Goal: Communication & Community: Answer question/provide support

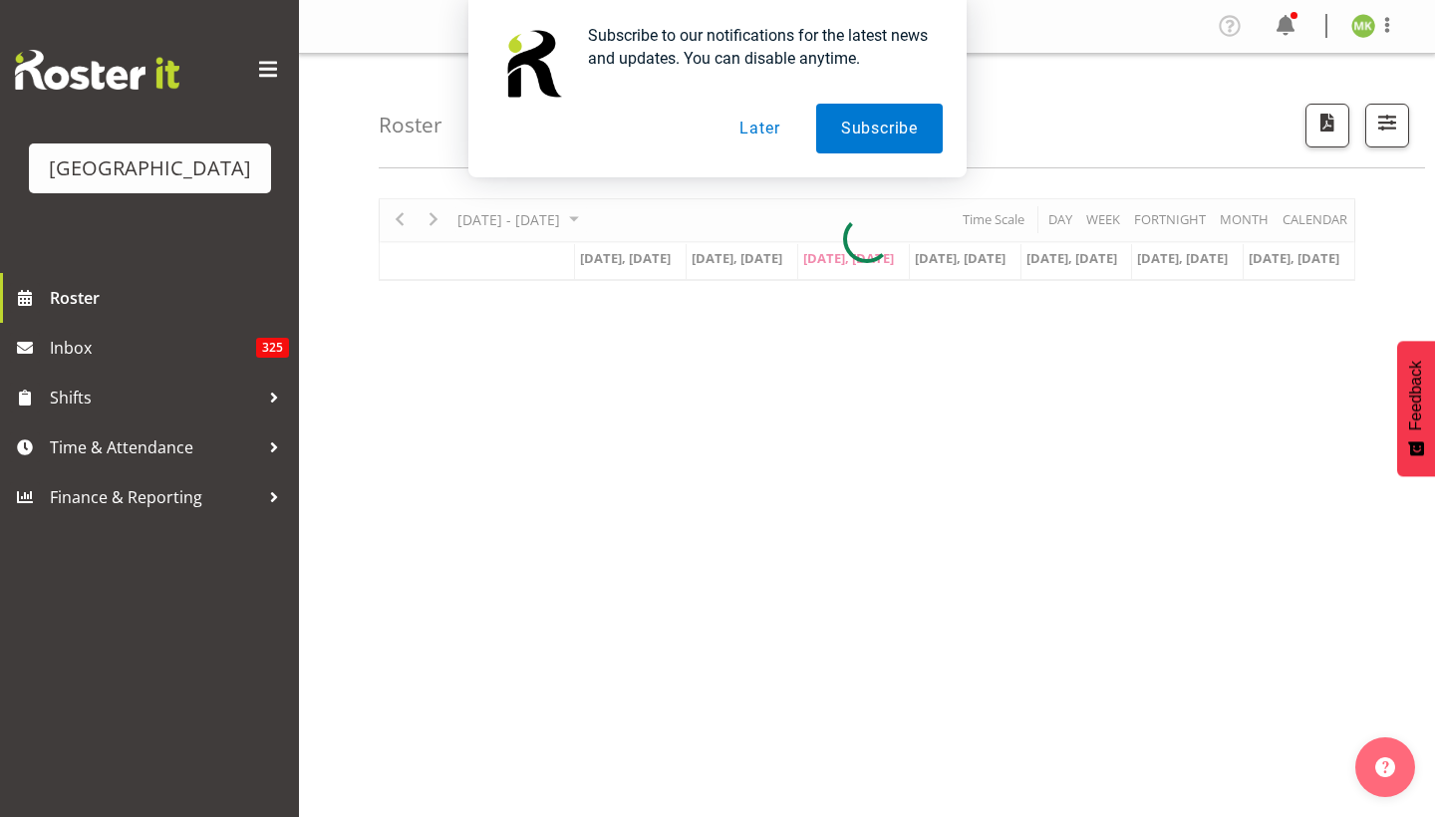
click at [749, 133] on button "Later" at bounding box center [760, 129] width 90 height 50
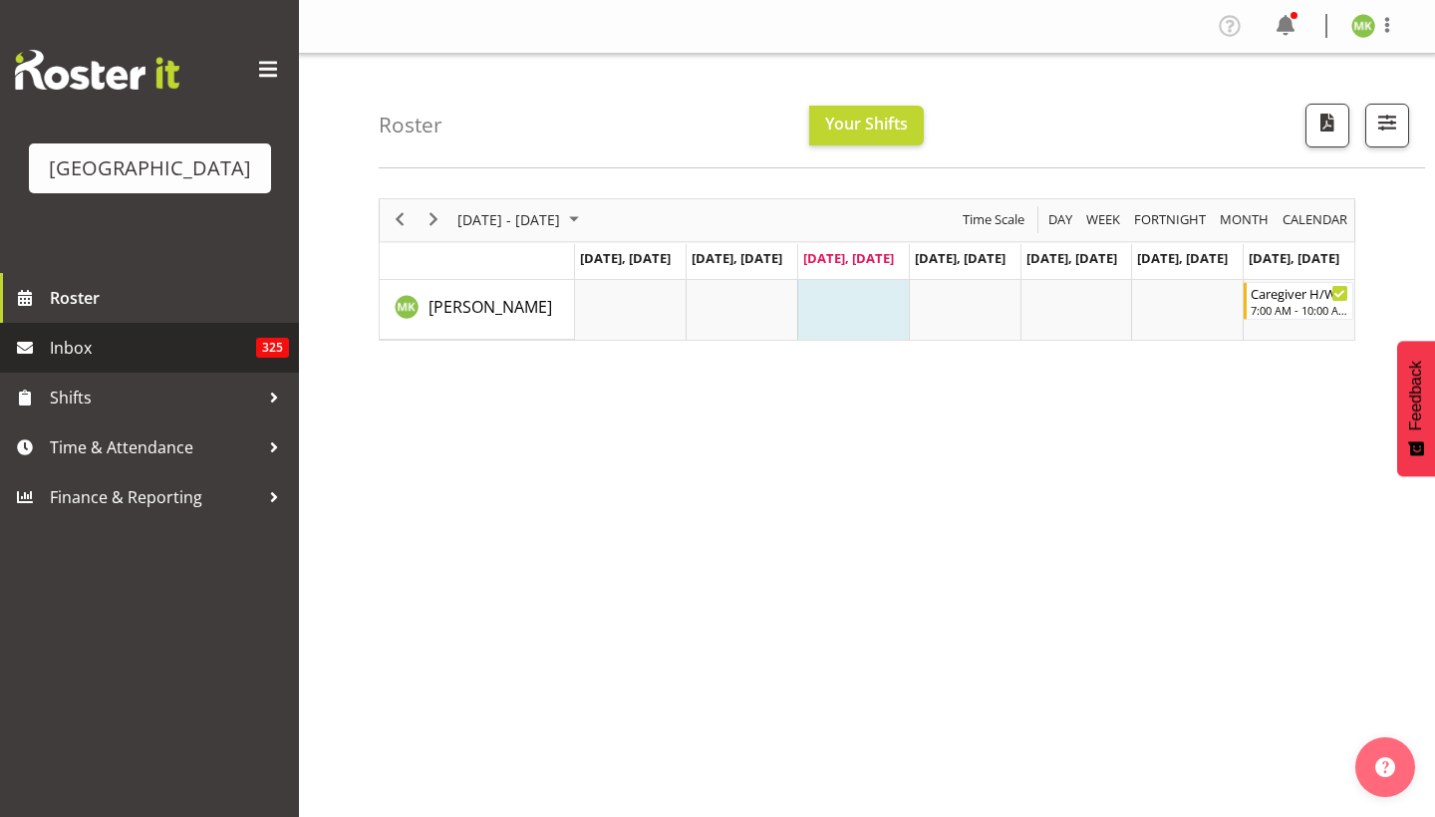
click at [250, 363] on span "Inbox" at bounding box center [153, 348] width 206 height 30
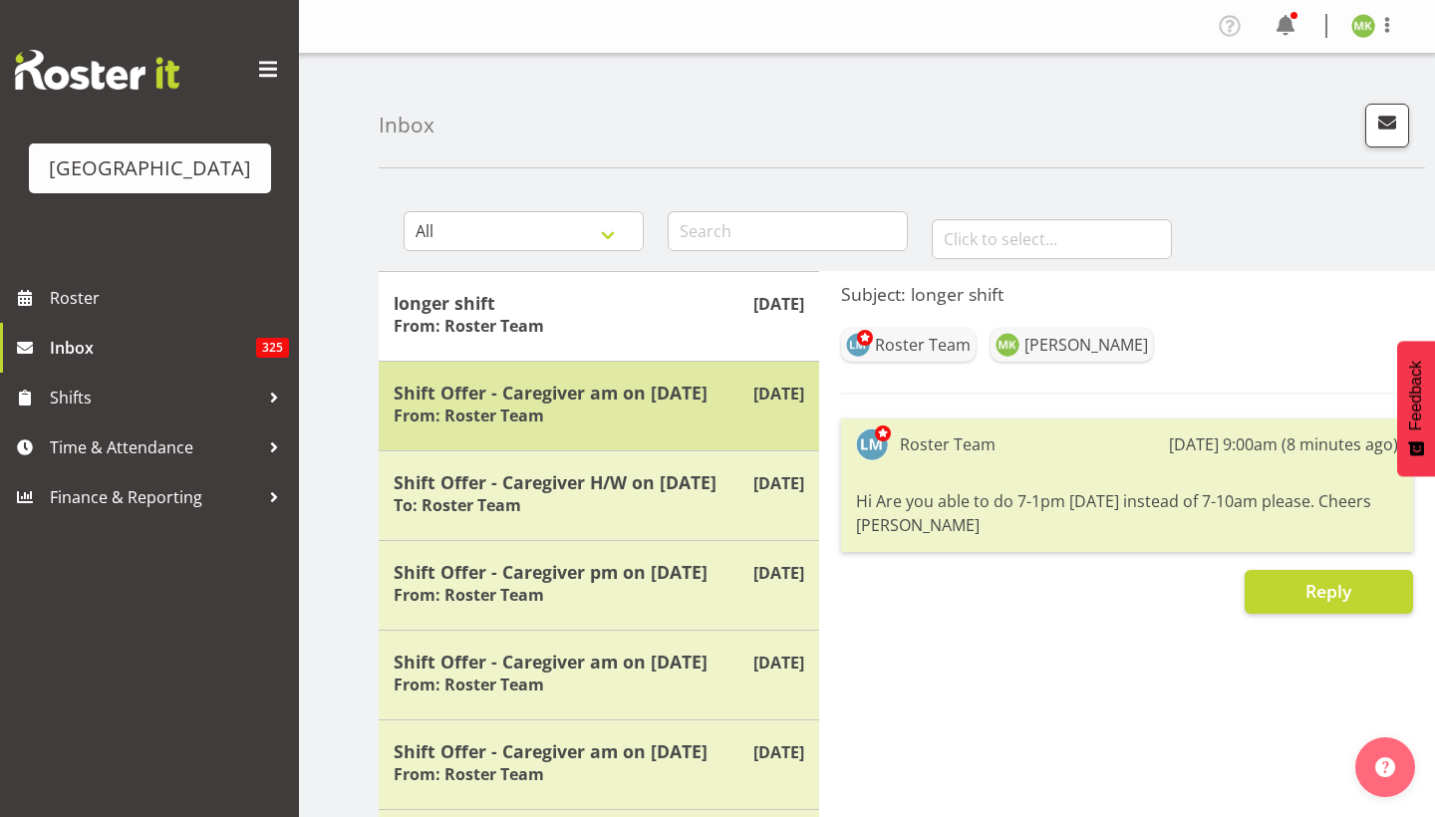
click at [624, 410] on div "Shift Offer - Caregiver am on 20/09/25 From: Roster Team" at bounding box center [599, 406] width 411 height 49
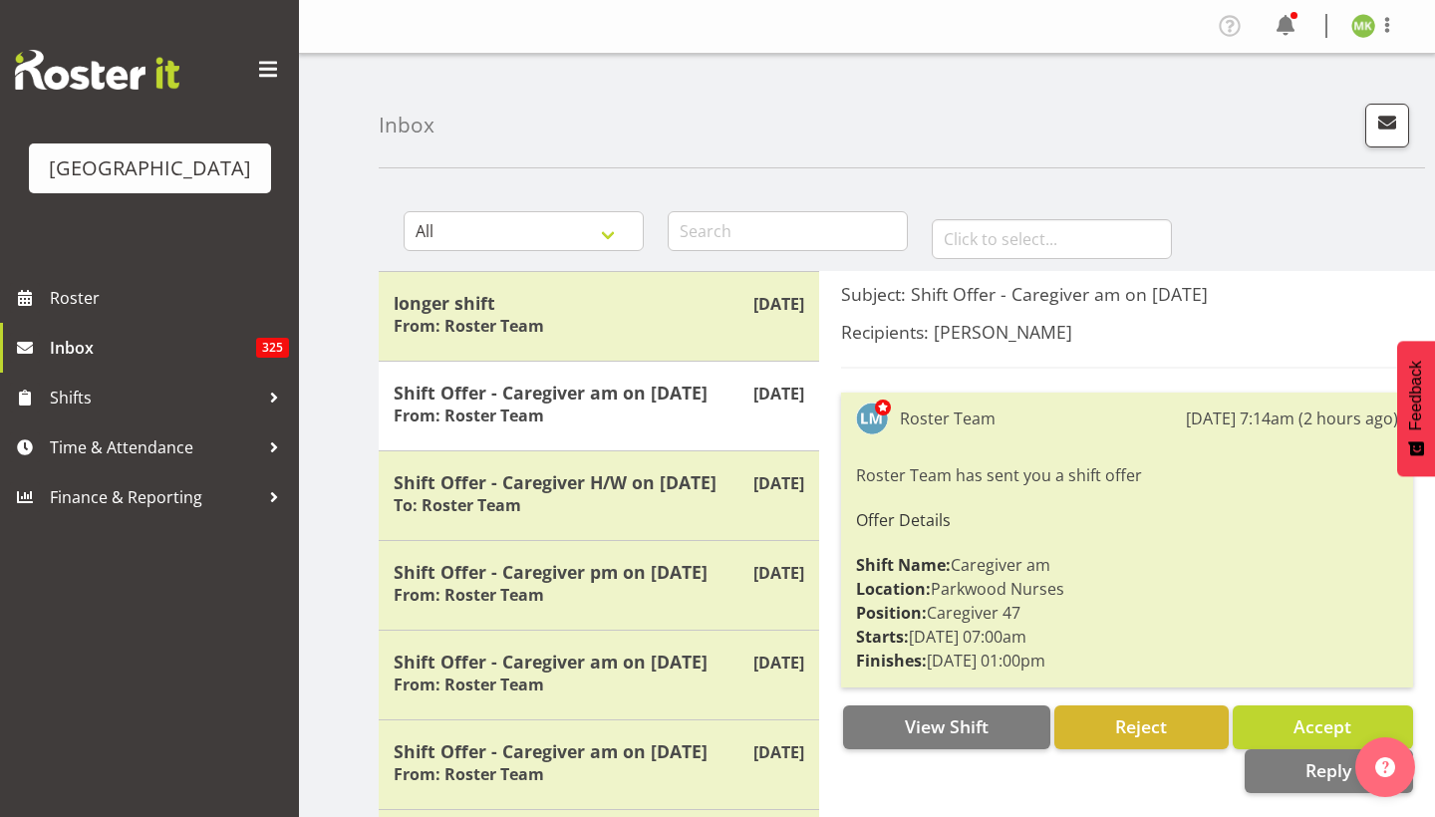
click at [894, 183] on div at bounding box center [775, 227] width 264 height 88
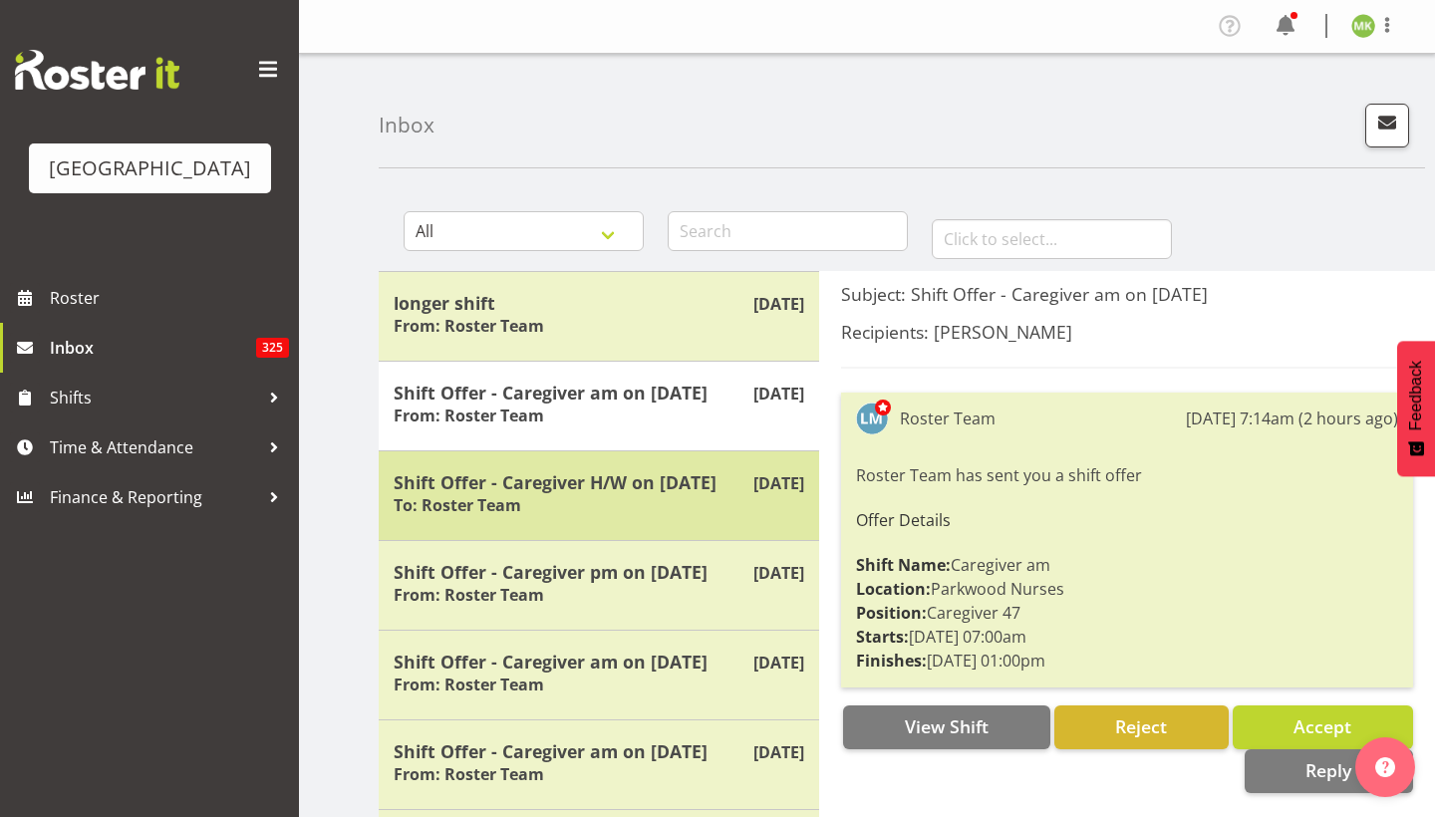
click at [653, 491] on div "Shift Offer - Caregiver H/W on 21/09/25 To: Roster Team" at bounding box center [599, 495] width 411 height 49
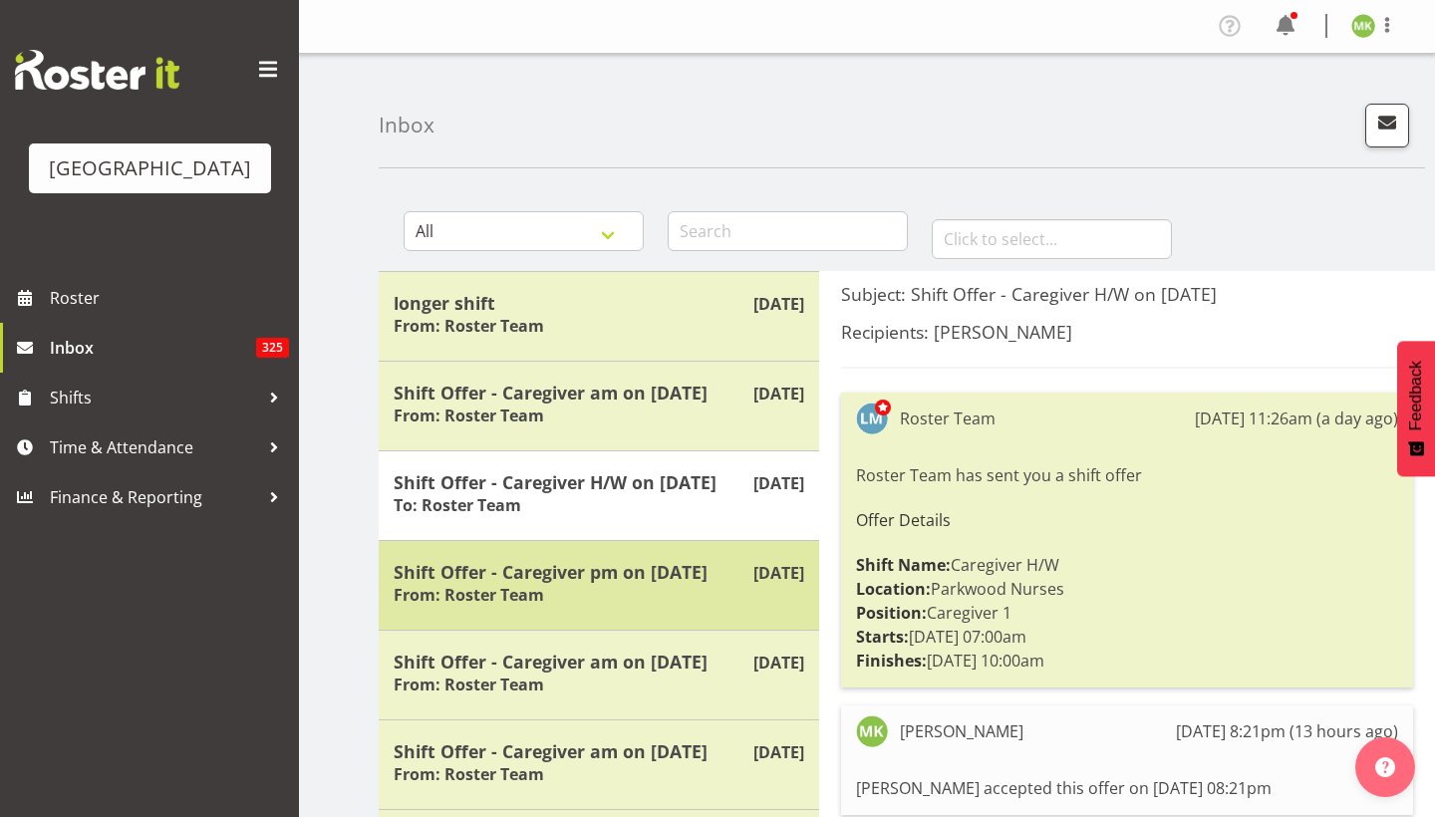
click at [646, 581] on div "Shift Offer - Caregiver pm on 15/09/25 From: Roster Team" at bounding box center [599, 585] width 411 height 49
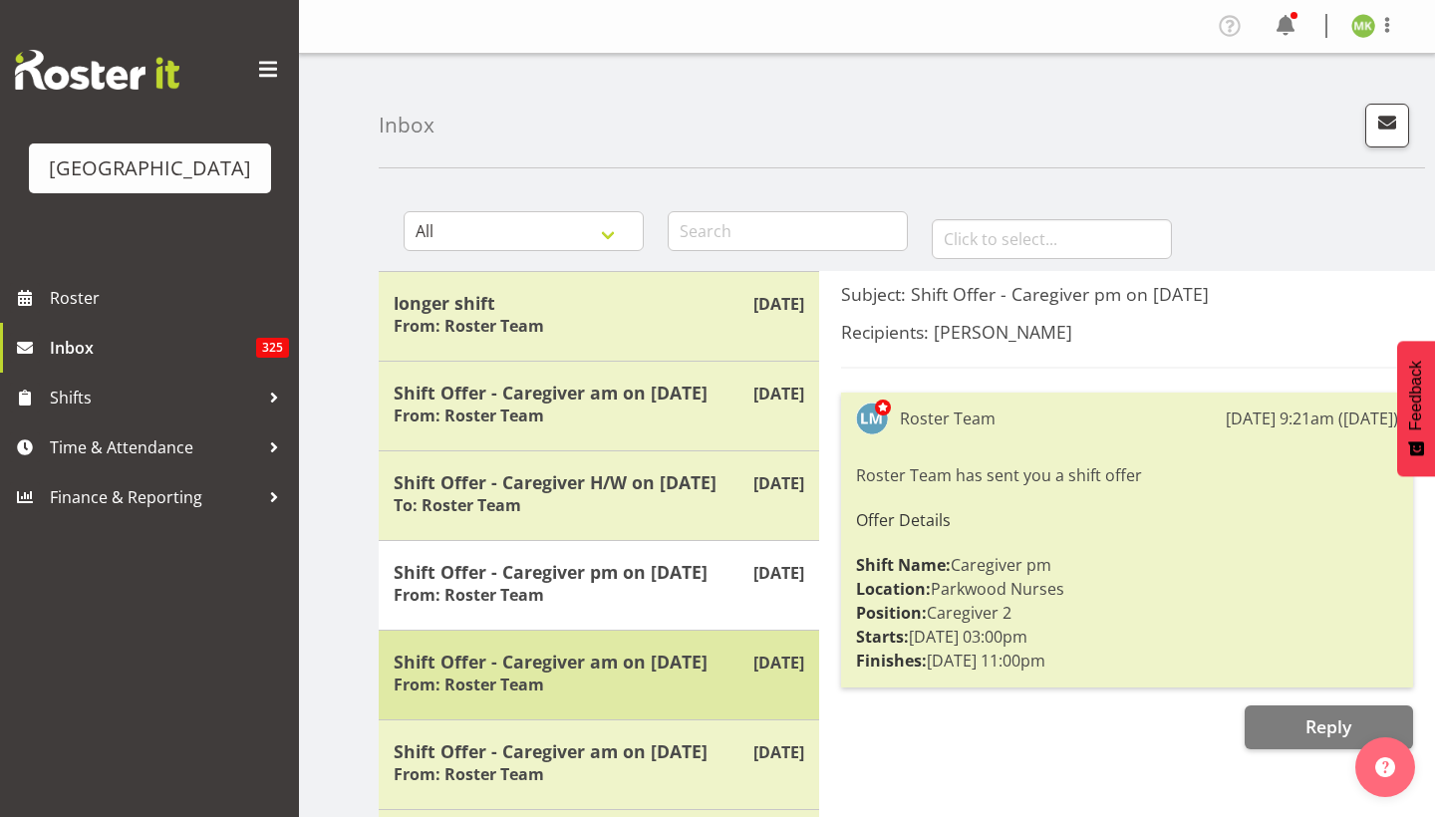
click at [649, 633] on div "Sep 14th Shift Offer - Caregiver am on 21/09/25 From: Roster Team" at bounding box center [599, 675] width 441 height 90
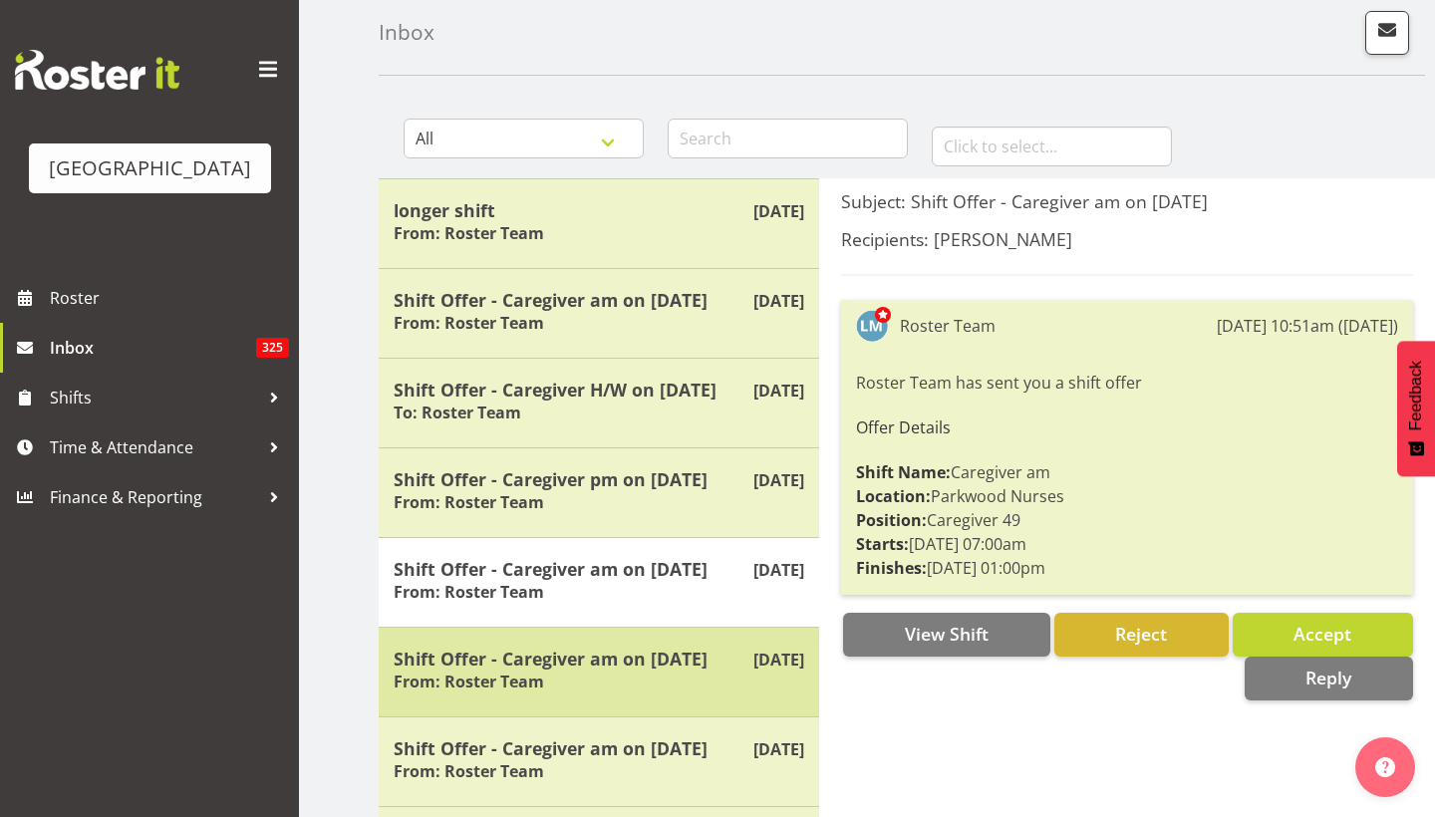
scroll to position [94, 0]
click at [648, 651] on h5 "Shift Offer - Caregiver am on [DATE]" at bounding box center [599, 658] width 411 height 22
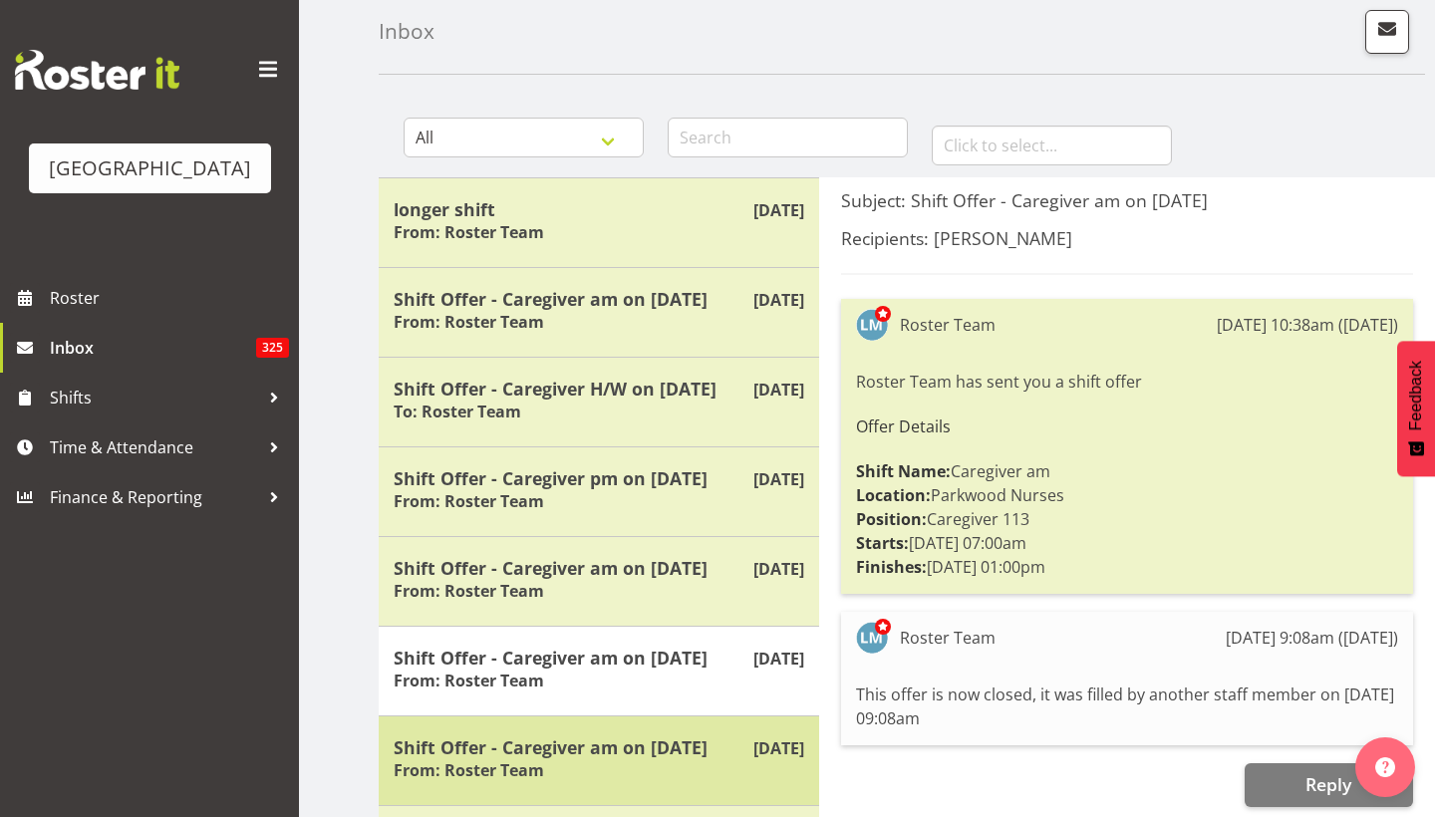
click at [605, 757] on div "Shift Offer - Caregiver am on 13/09/25 From: Roster Team" at bounding box center [599, 761] width 411 height 49
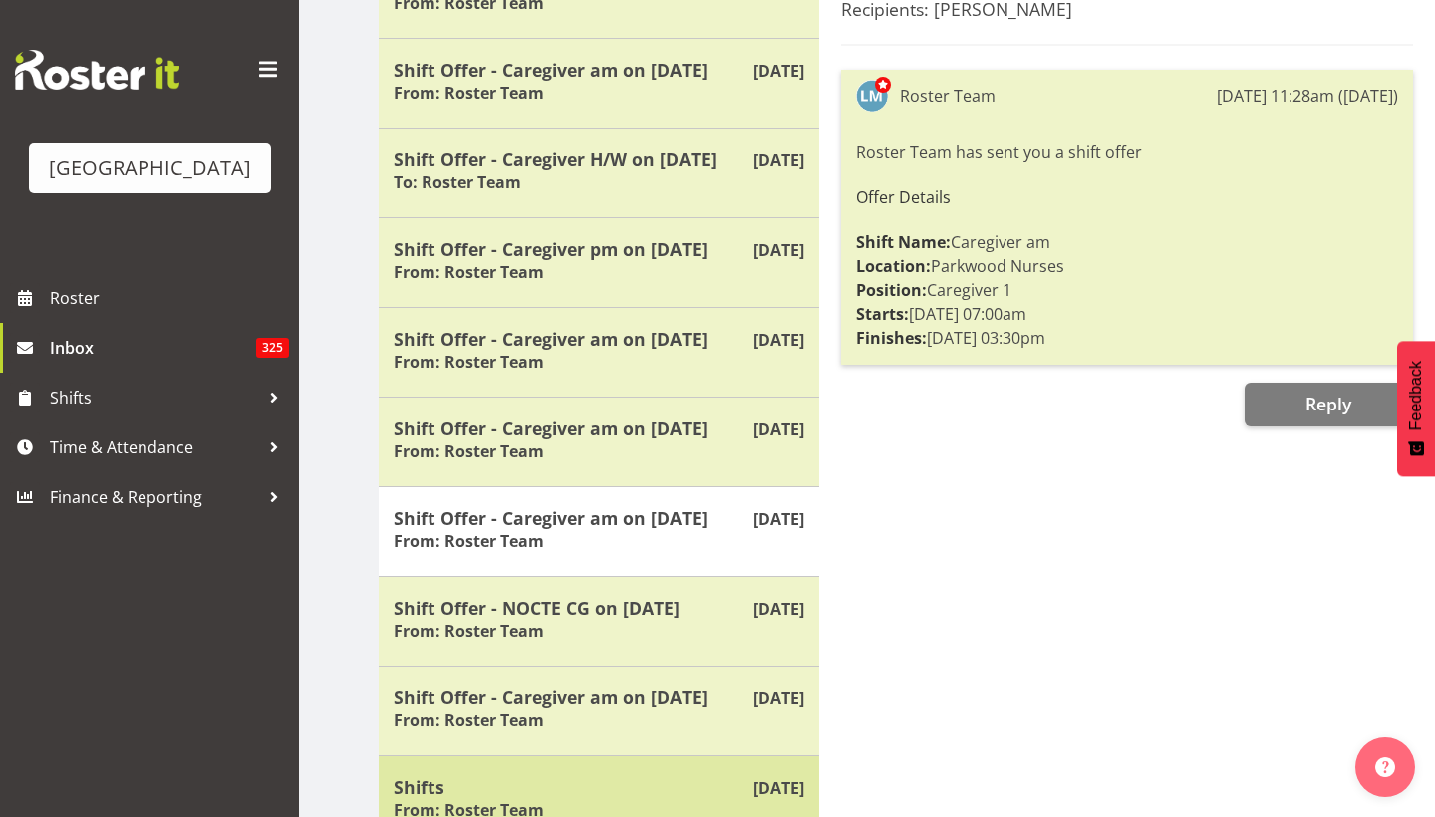
scroll to position [331, 0]
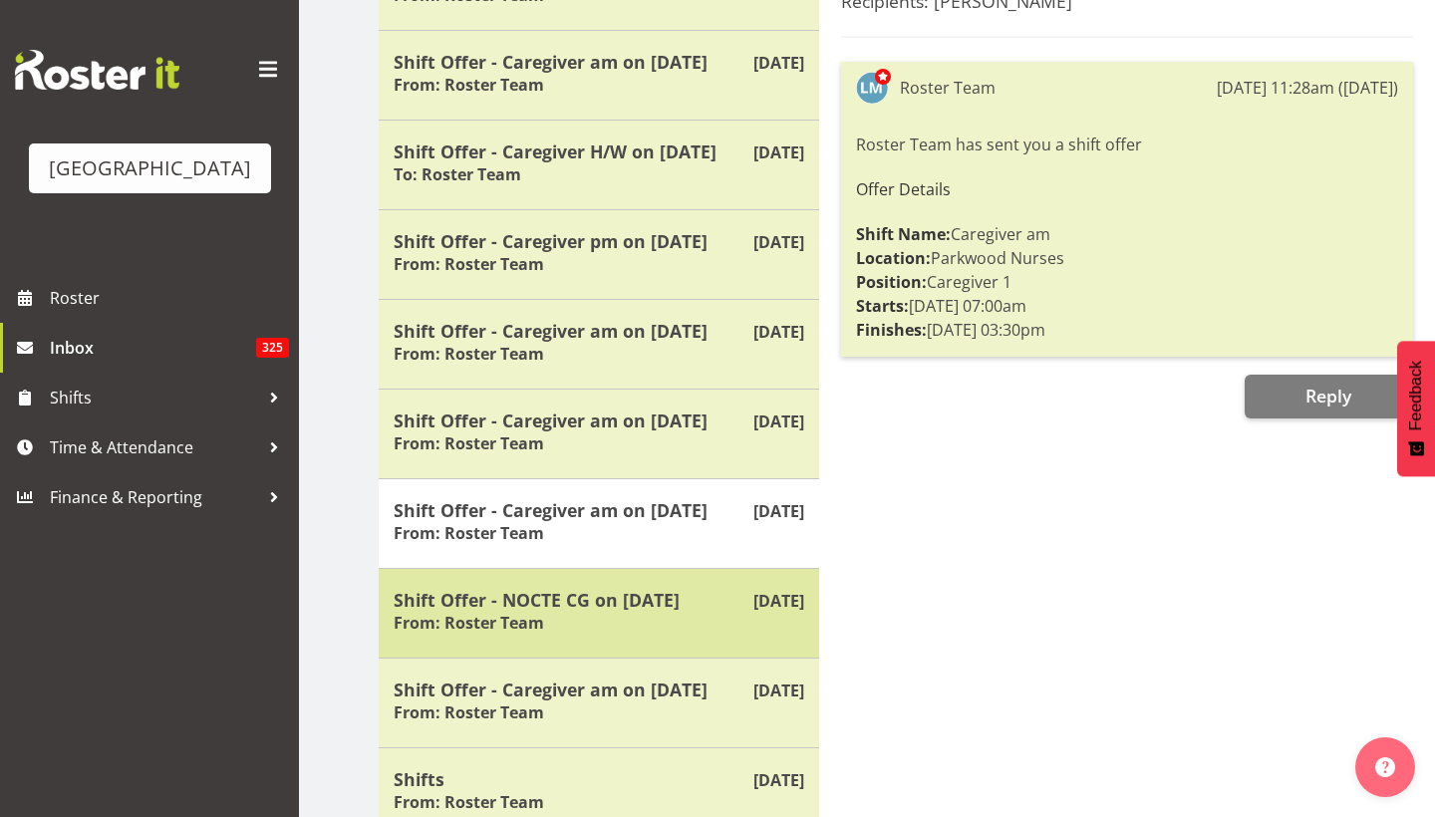
click at [663, 615] on div "Shift Offer - NOCTE CG on 13/09/25 From: Roster Team" at bounding box center [599, 613] width 411 height 49
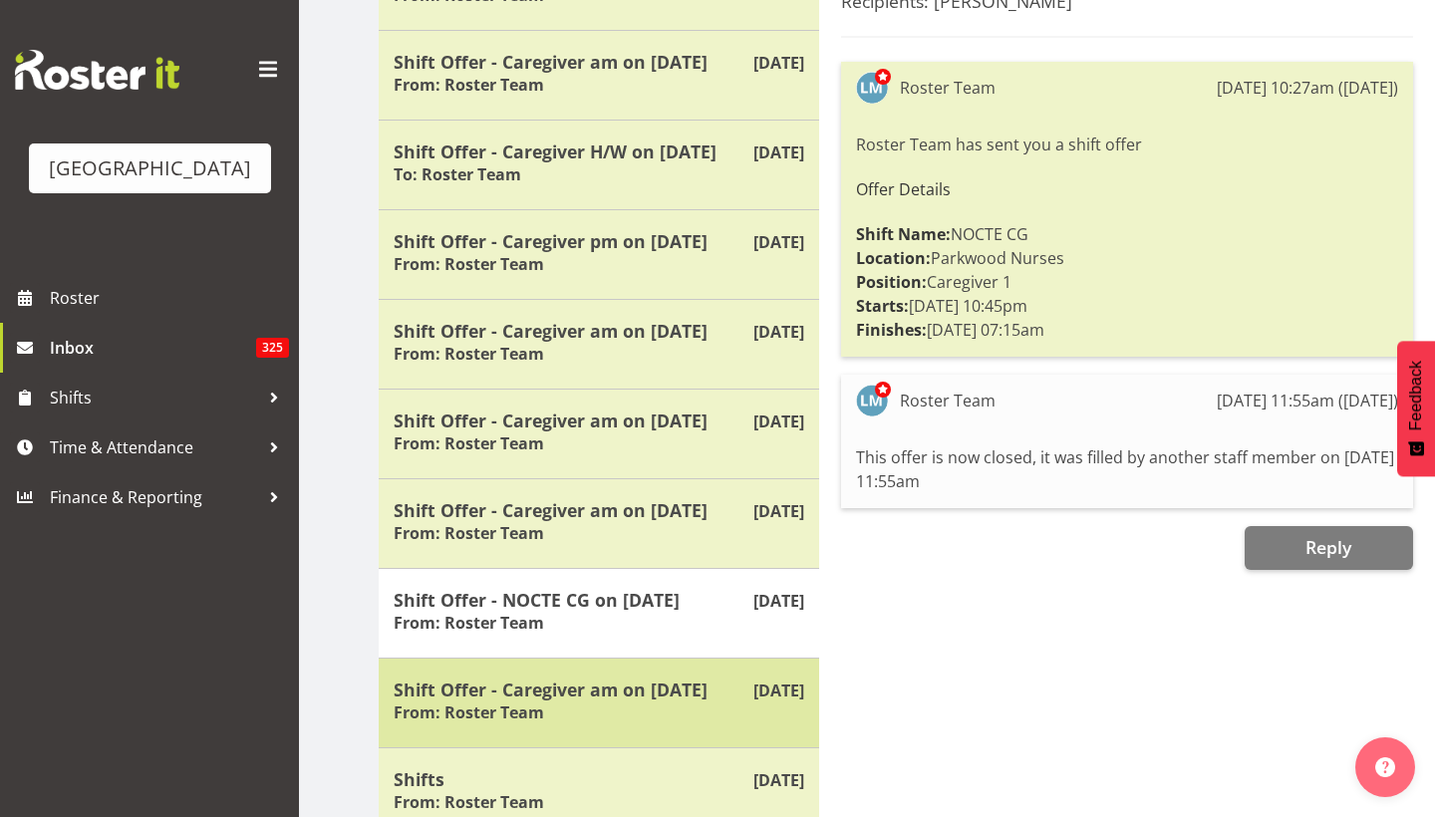
click at [645, 687] on div "Shift Offer - Caregiver am on 15/09/25 From: Roster Team" at bounding box center [599, 703] width 411 height 49
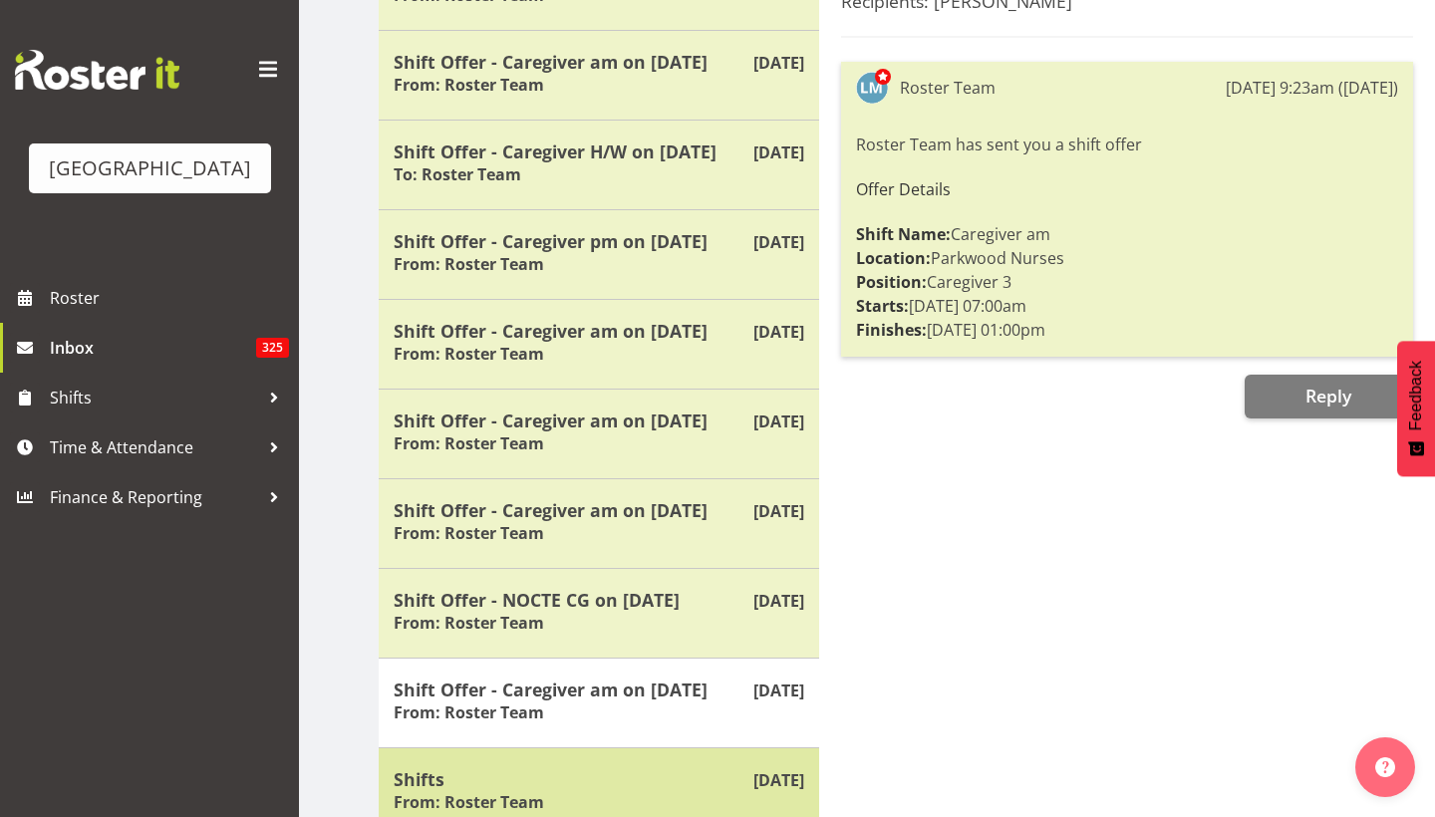
click at [622, 768] on h5 "Shifts" at bounding box center [599, 779] width 411 height 22
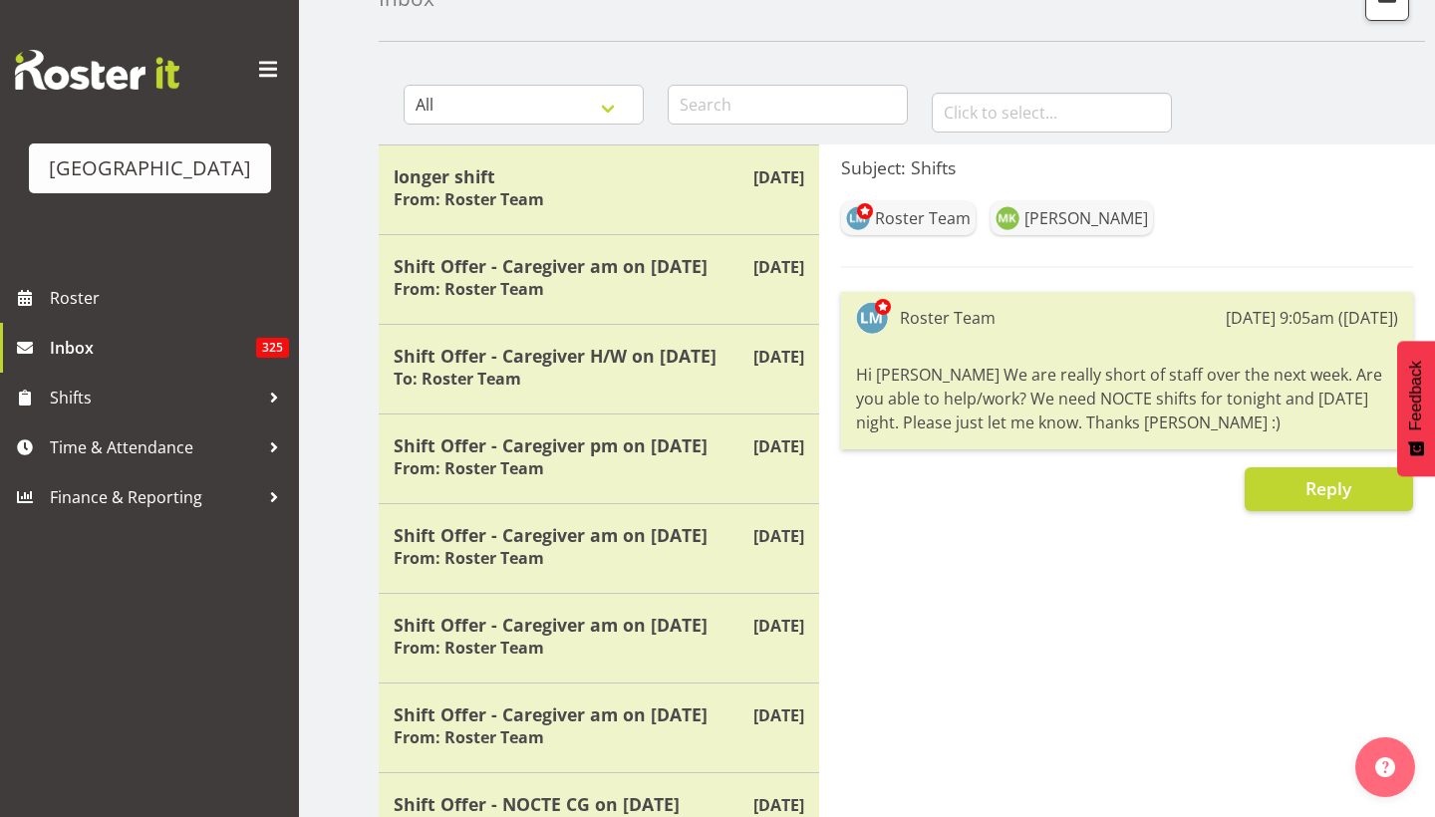
scroll to position [127, 0]
click at [179, 363] on span "Inbox" at bounding box center [153, 348] width 206 height 30
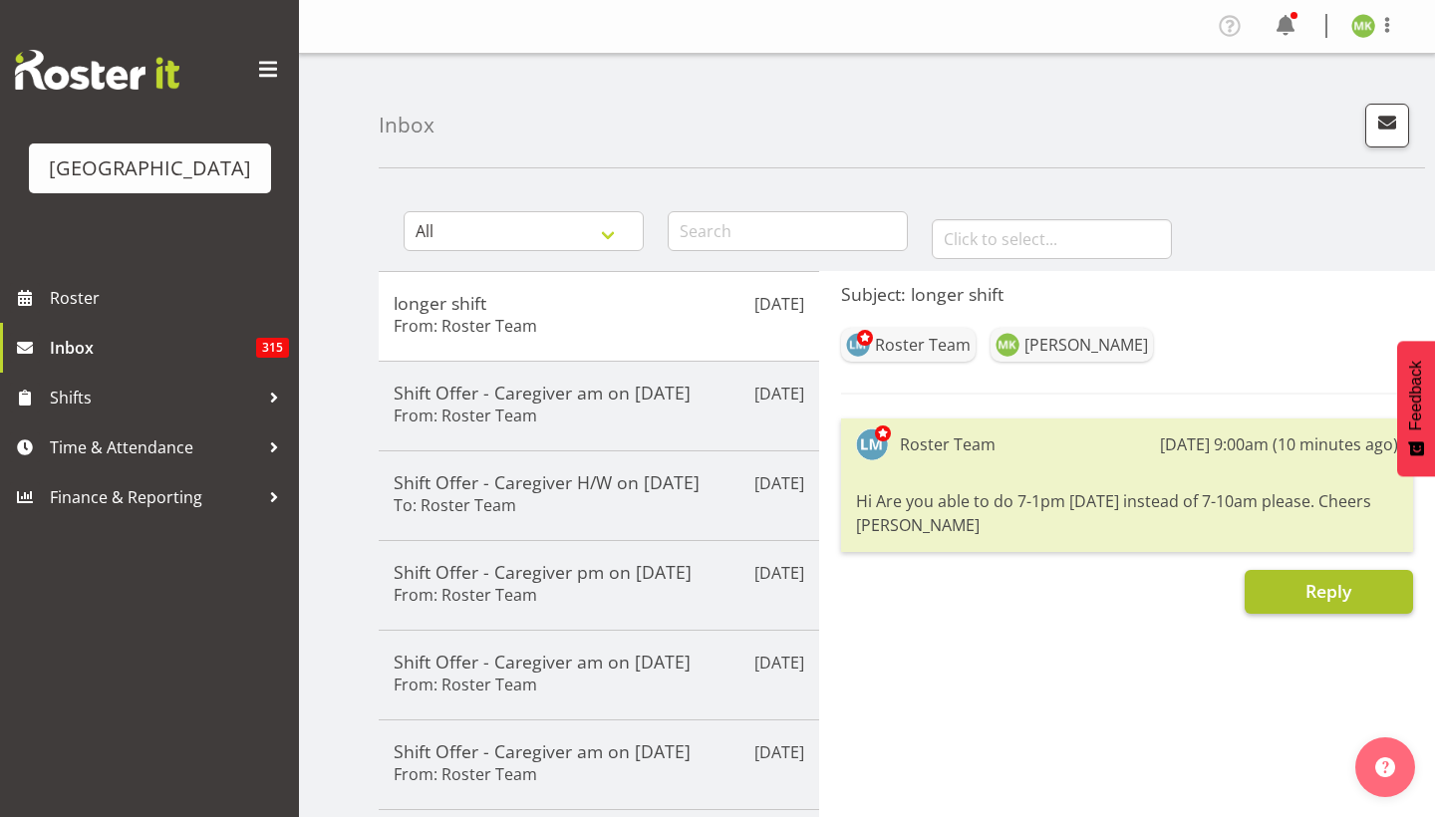
click at [1294, 594] on button "Reply" at bounding box center [1329, 592] width 168 height 44
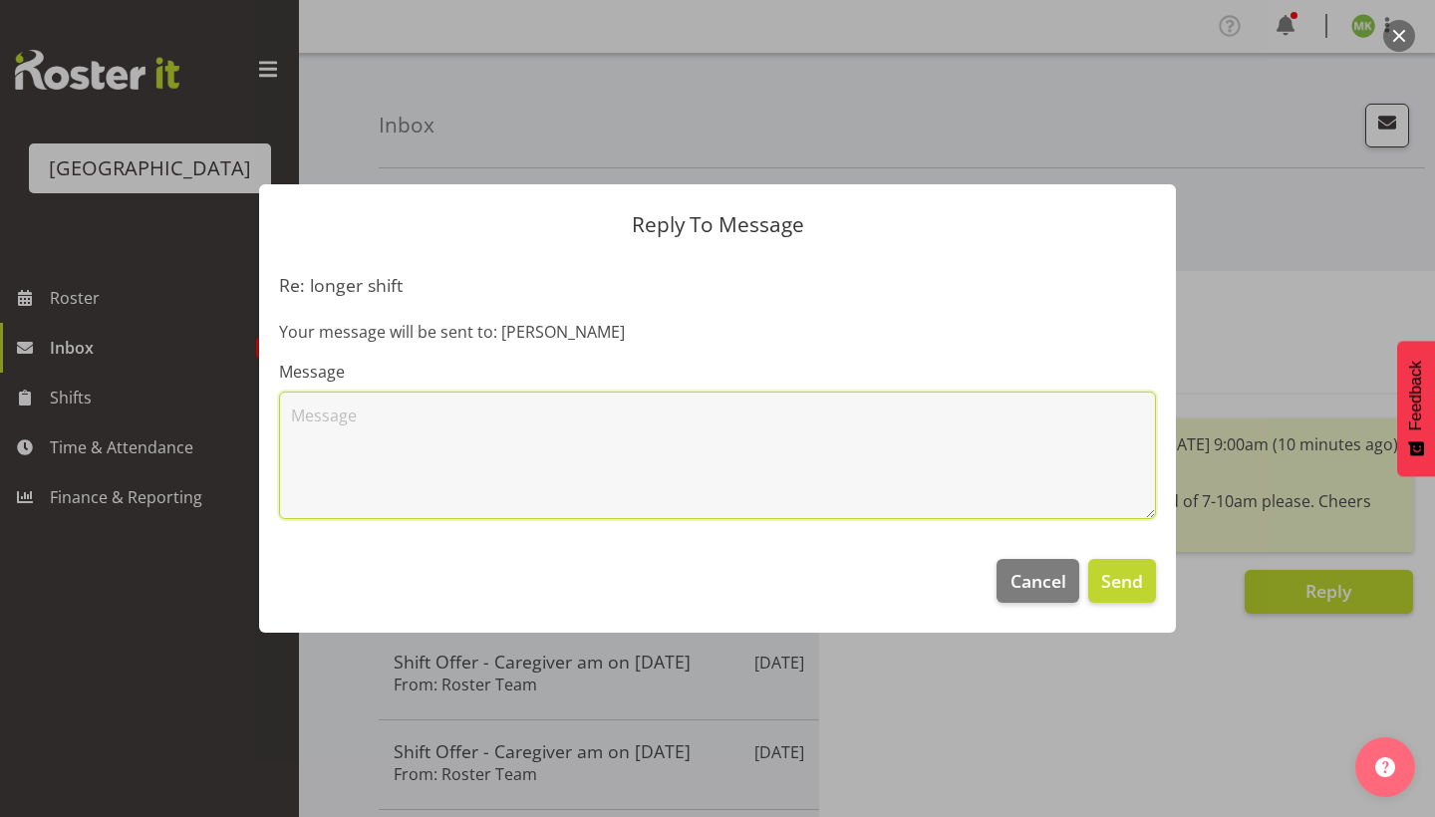
click at [1031, 458] on textarea at bounding box center [717, 456] width 877 height 128
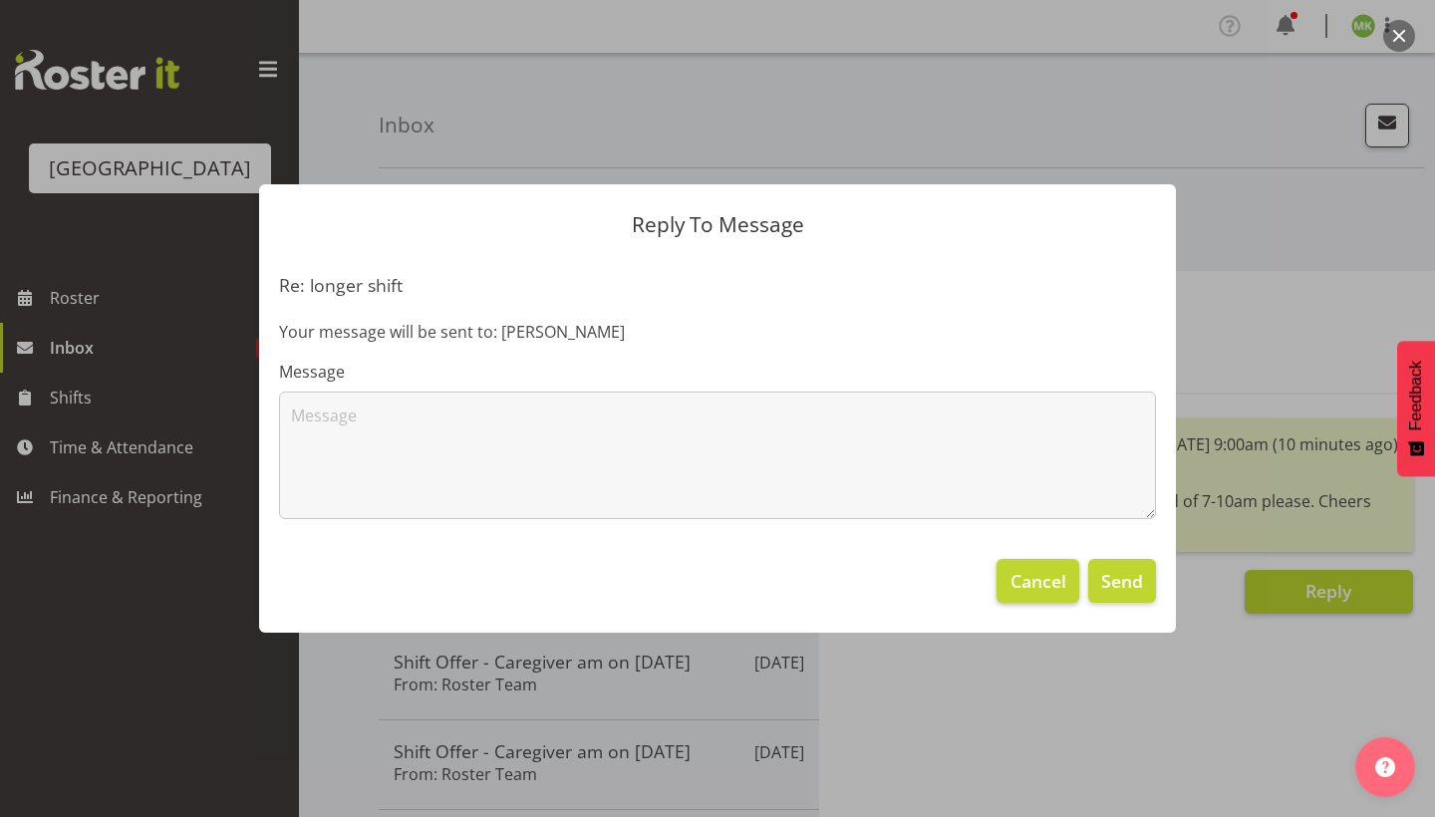
click at [1023, 580] on span "Cancel" at bounding box center [1039, 581] width 56 height 26
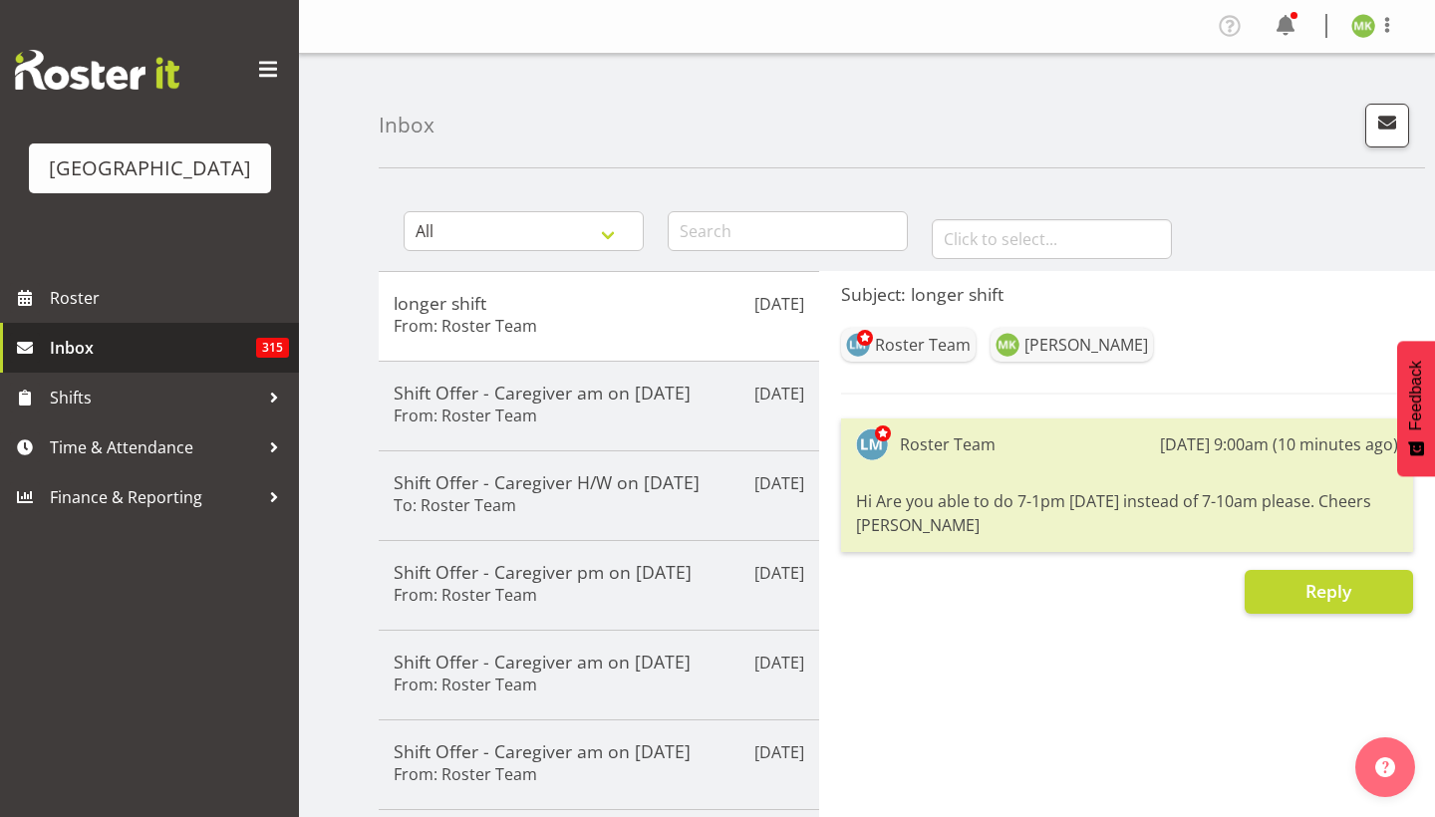
click at [116, 363] on span "Inbox" at bounding box center [153, 348] width 206 height 30
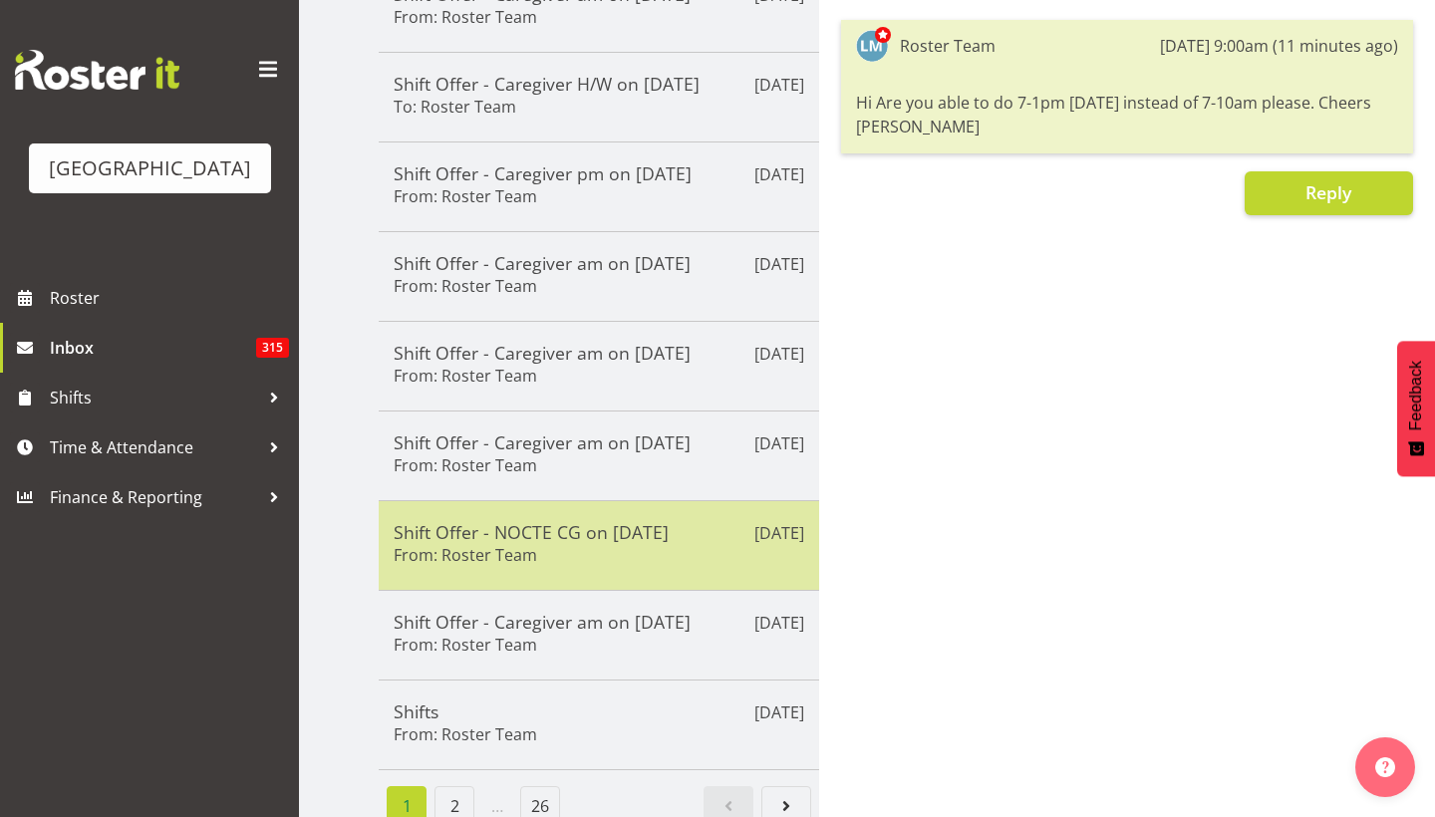
scroll to position [398, 0]
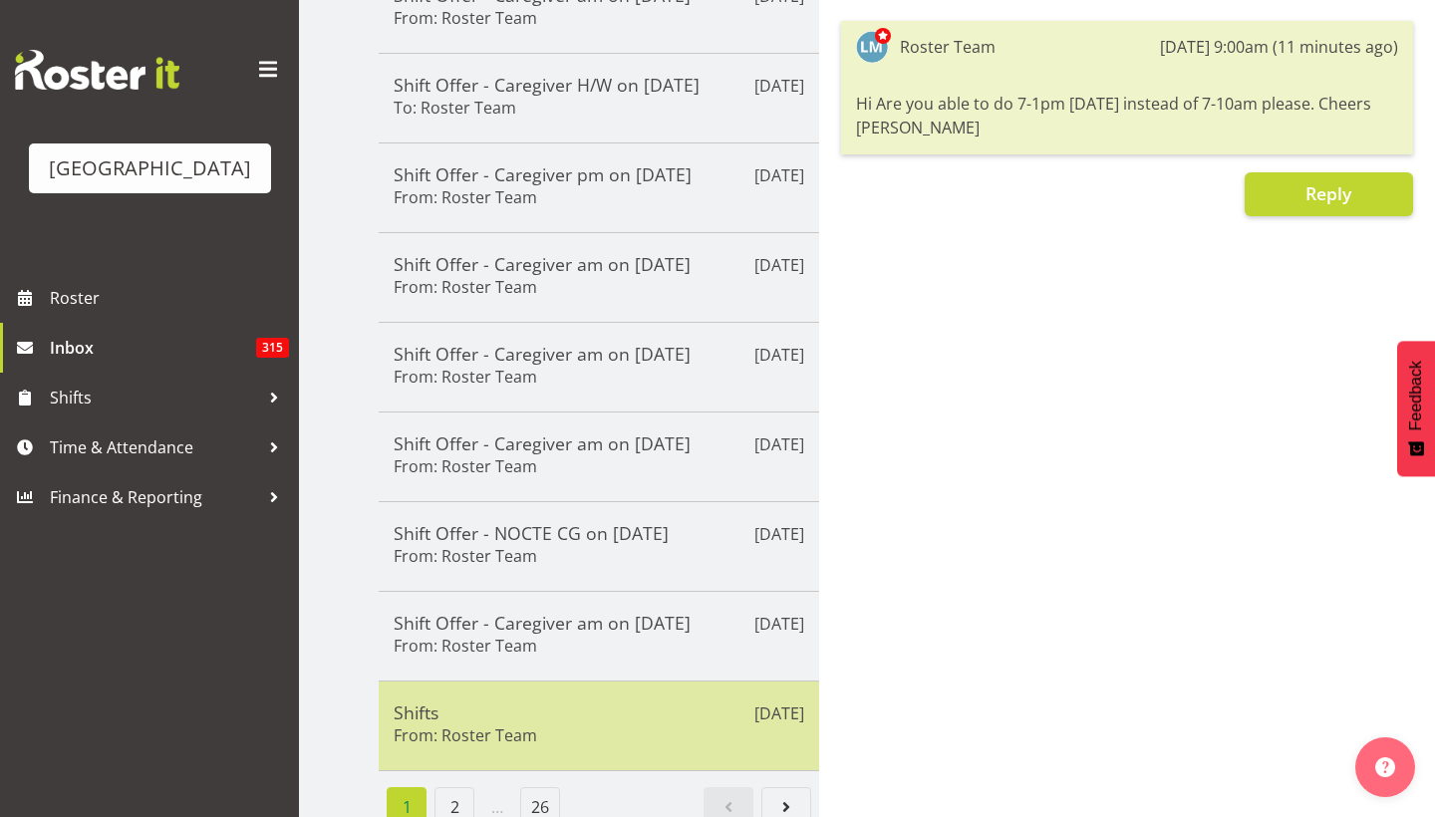
click at [527, 702] on h5 "Shifts" at bounding box center [599, 713] width 411 height 22
